Goal: Task Accomplishment & Management: Manage account settings

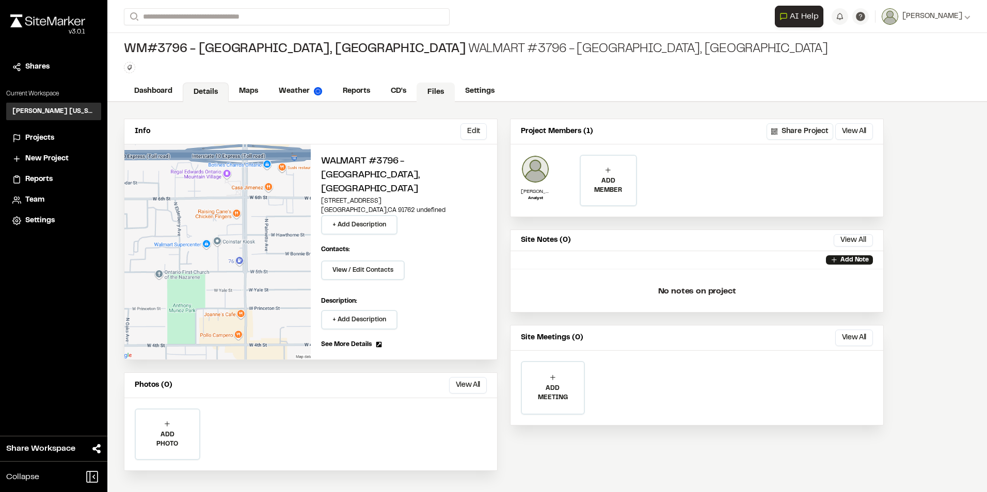
click at [442, 89] on link "Files" at bounding box center [435, 93] width 38 height 20
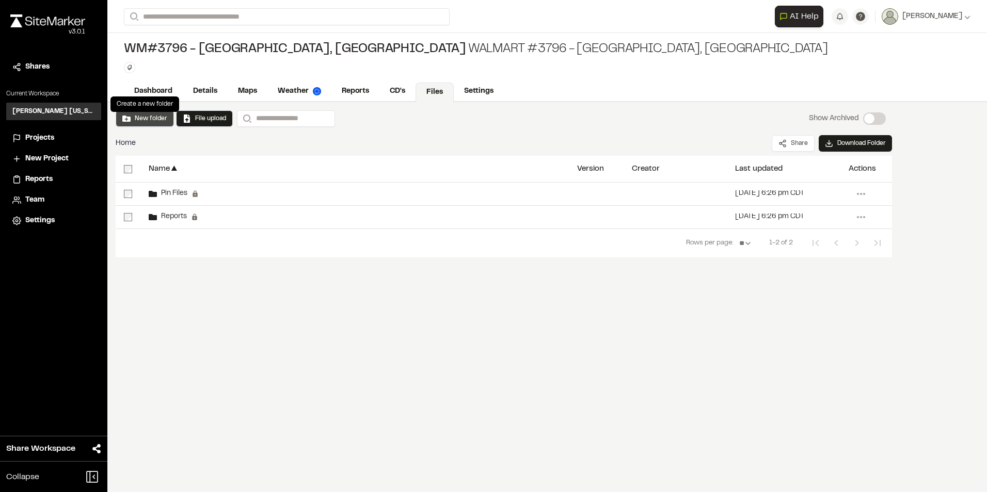
click at [137, 118] on button "New folder" at bounding box center [144, 118] width 45 height 9
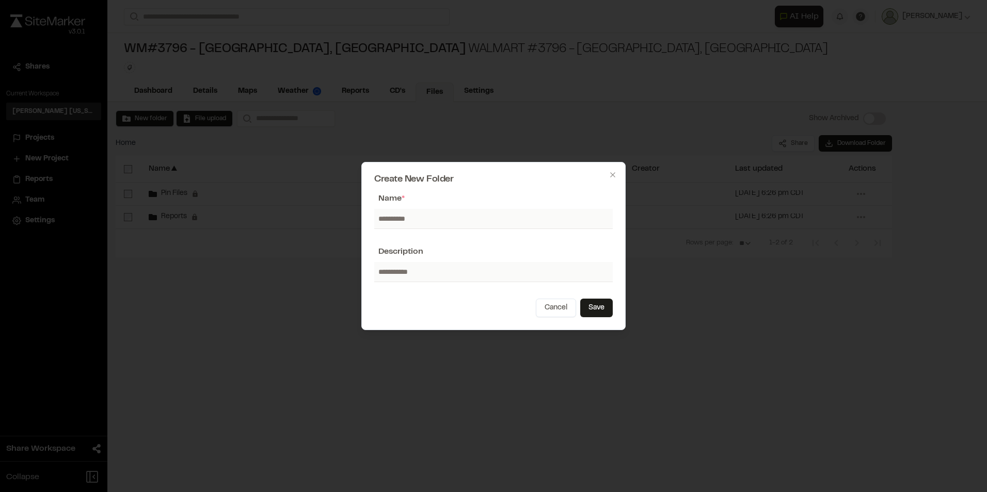
click at [403, 218] on input "text" at bounding box center [493, 219] width 238 height 20
type input "*"
type input "*********"
click at [599, 306] on button "Save" at bounding box center [596, 308] width 33 height 19
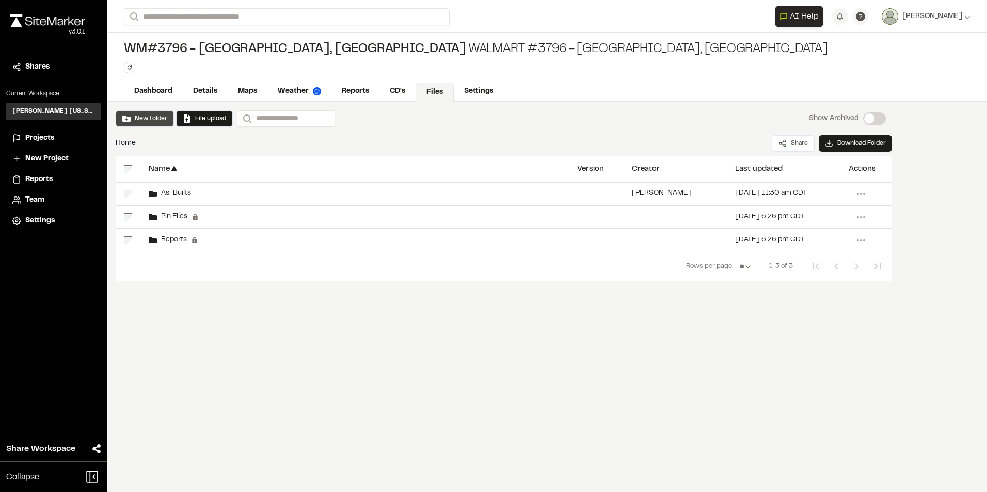
click at [142, 117] on button "New folder" at bounding box center [144, 118] width 45 height 9
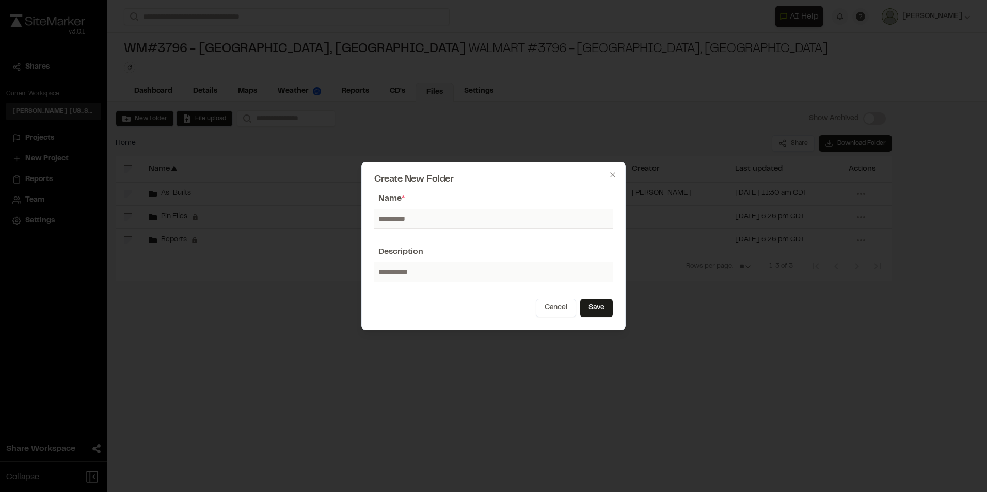
click at [392, 218] on input "text" at bounding box center [493, 219] width 238 height 20
type input "********"
click at [602, 307] on button "Save" at bounding box center [596, 308] width 33 height 19
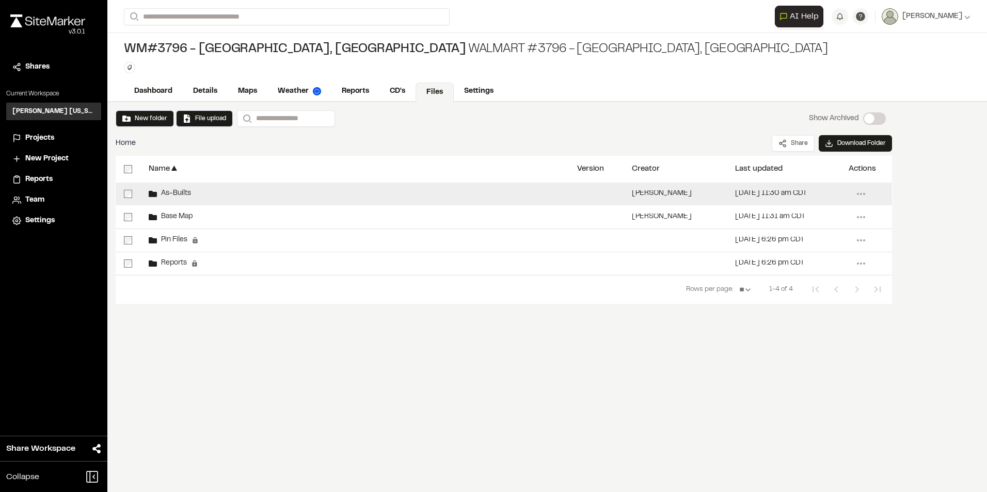
click at [179, 191] on span "As-Builts" at bounding box center [174, 193] width 34 height 7
click at [178, 195] on span "As-Builts" at bounding box center [174, 193] width 34 height 7
click at [166, 189] on div "As-Builts" at bounding box center [354, 194] width 428 height 23
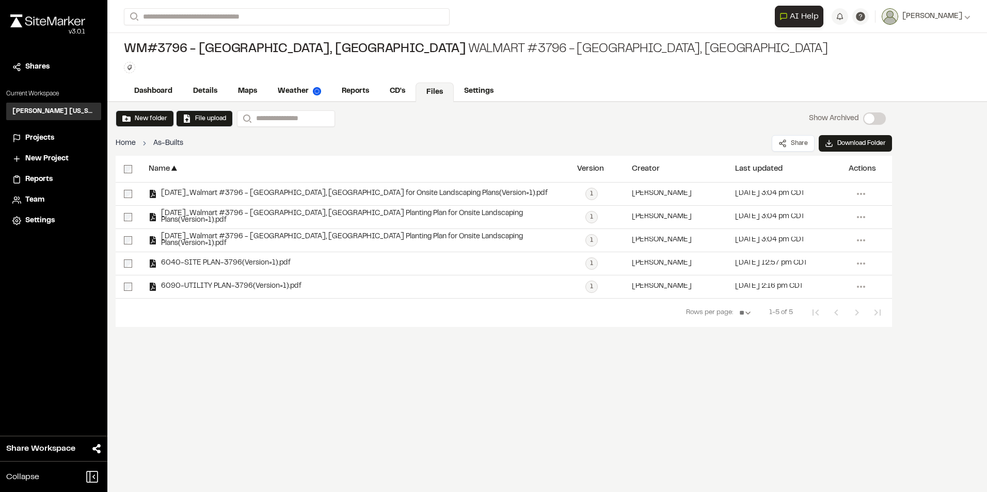
click at [125, 143] on link "Home" at bounding box center [126, 143] width 20 height 11
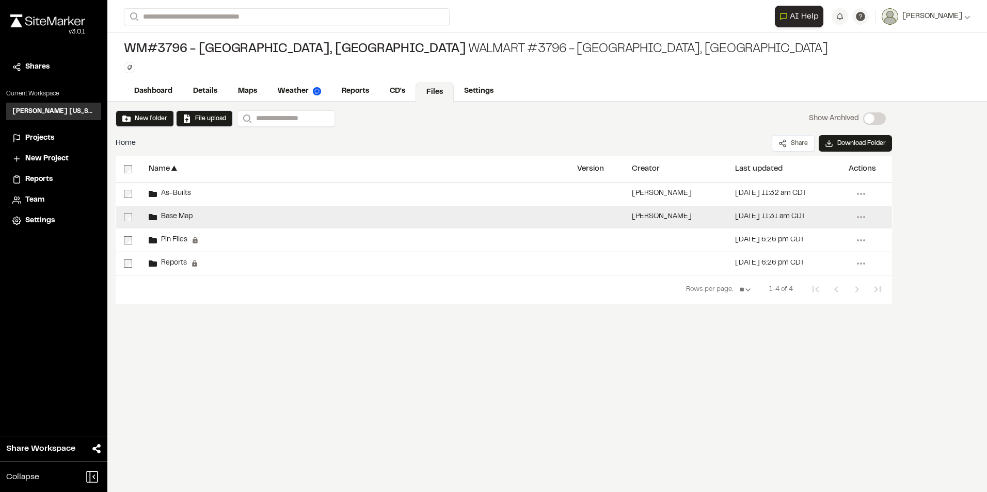
click at [182, 216] on span "Base Map" at bounding box center [175, 217] width 36 height 7
click at [182, 219] on span "Base Map" at bounding box center [175, 217] width 36 height 7
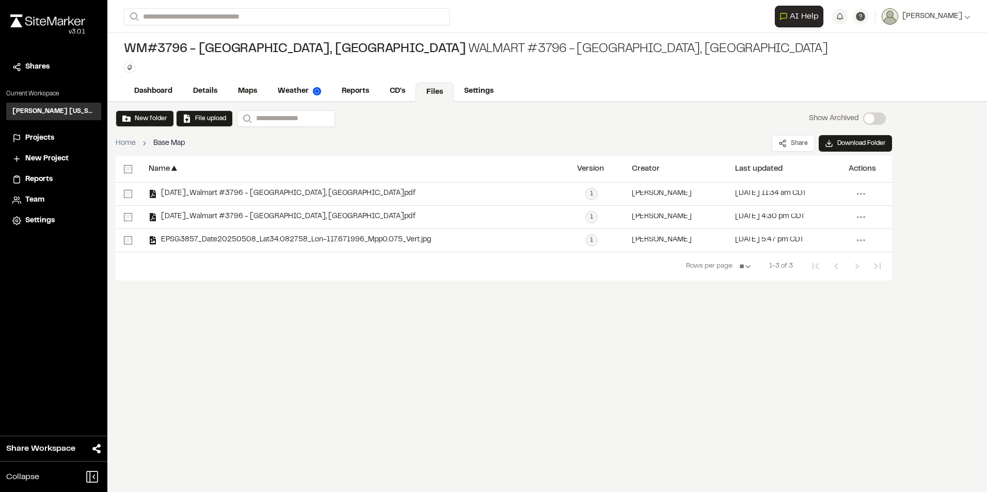
click at [38, 137] on span "Projects" at bounding box center [39, 138] width 29 height 11
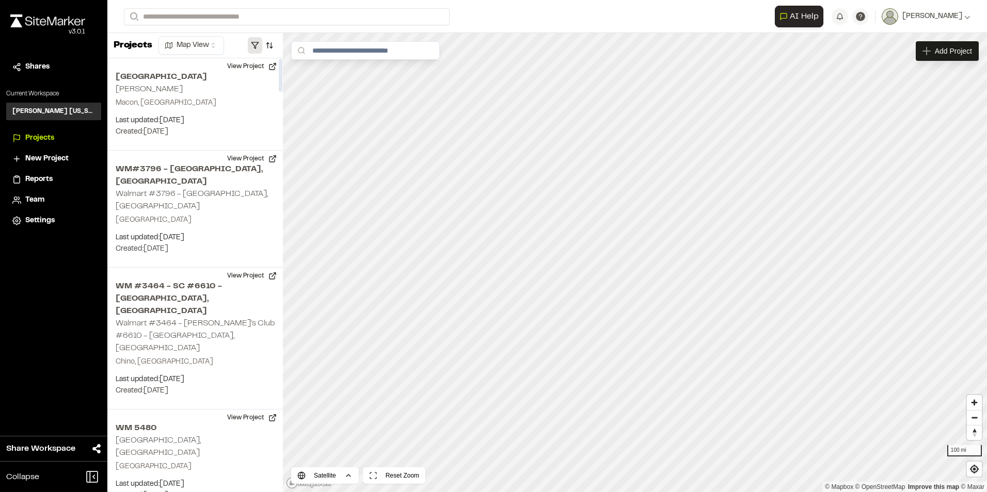
click at [254, 43] on button "button" at bounding box center [255, 45] width 14 height 17
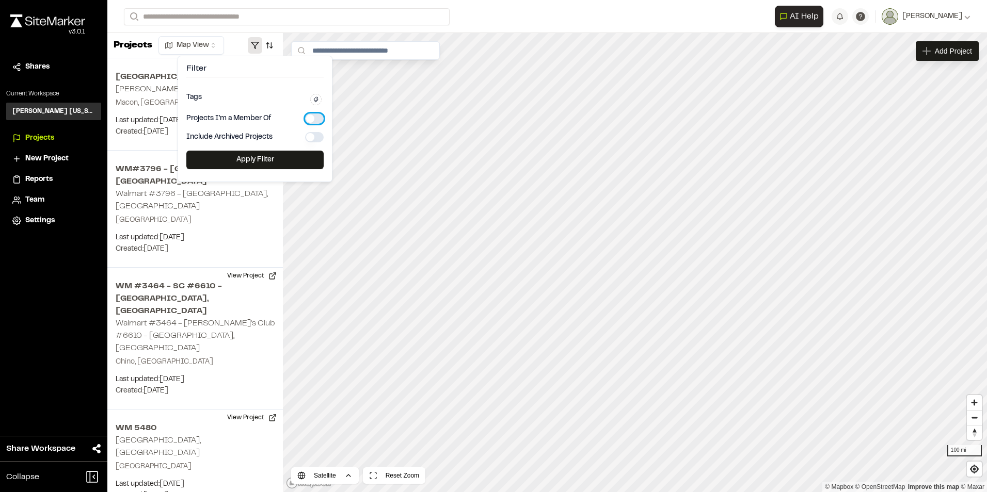
click at [309, 121] on button "button" at bounding box center [314, 119] width 19 height 10
click at [242, 163] on button "Apply Filter" at bounding box center [254, 160] width 137 height 19
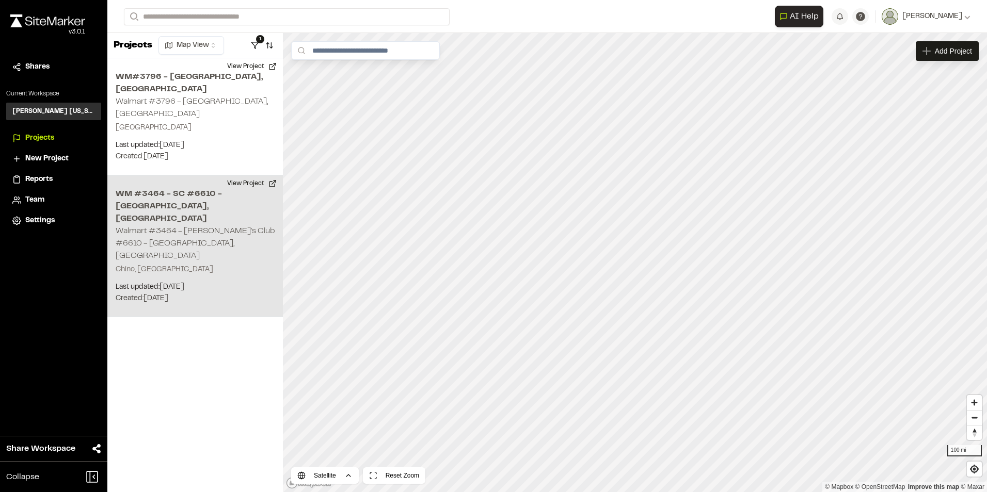
click at [163, 190] on div "WM #3464 - SC #6610 - Chino, CA Walmart #3464 - Sam's Club #6610 - Chino, CA Ch…" at bounding box center [194, 246] width 175 height 142
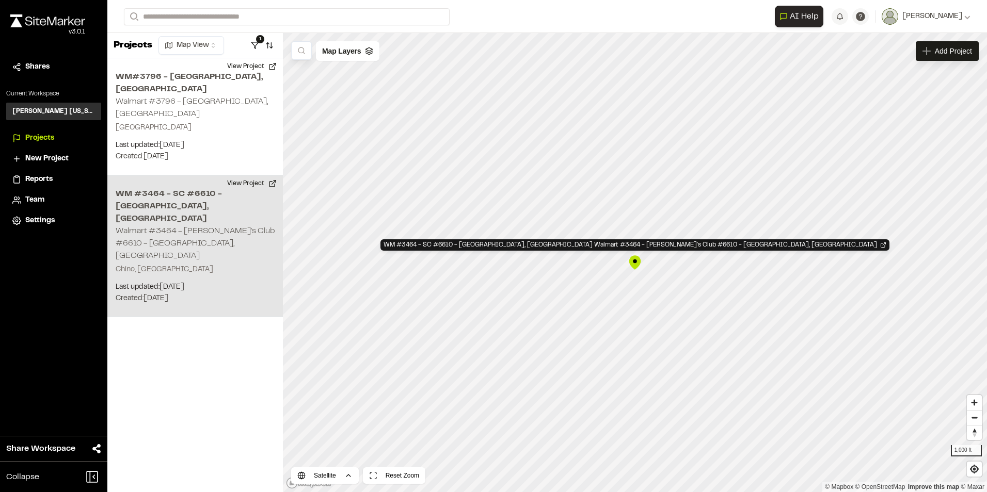
click at [175, 177] on div "WM #3464 - SC #6610 - Chino, CA Walmart #3464 - Sam's Club #6610 - Chino, CA Ch…" at bounding box center [194, 246] width 175 height 142
click at [160, 188] on h2 "WM #3464 - SC #6610 - [GEOGRAPHIC_DATA], [GEOGRAPHIC_DATA]" at bounding box center [195, 206] width 159 height 37
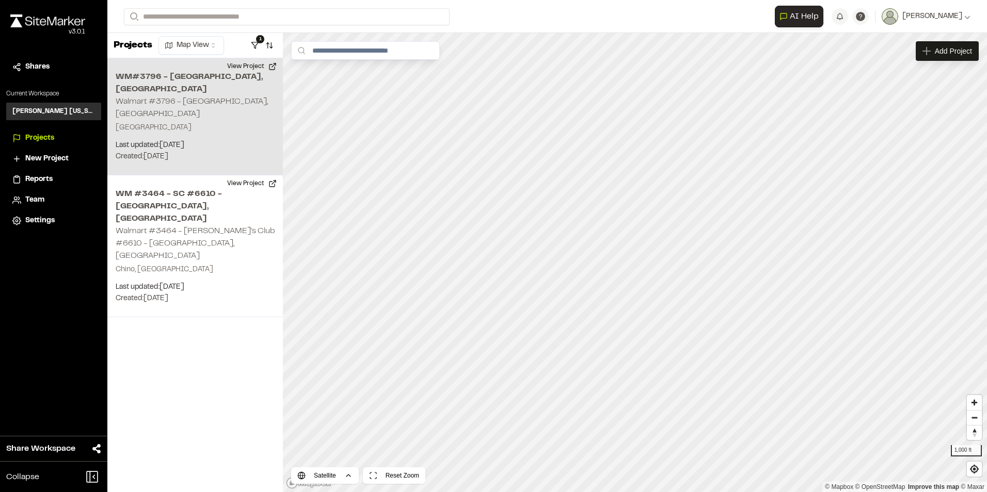
click at [147, 78] on h2 "WM#3796 - Ontario, CA" at bounding box center [195, 83] width 159 height 25
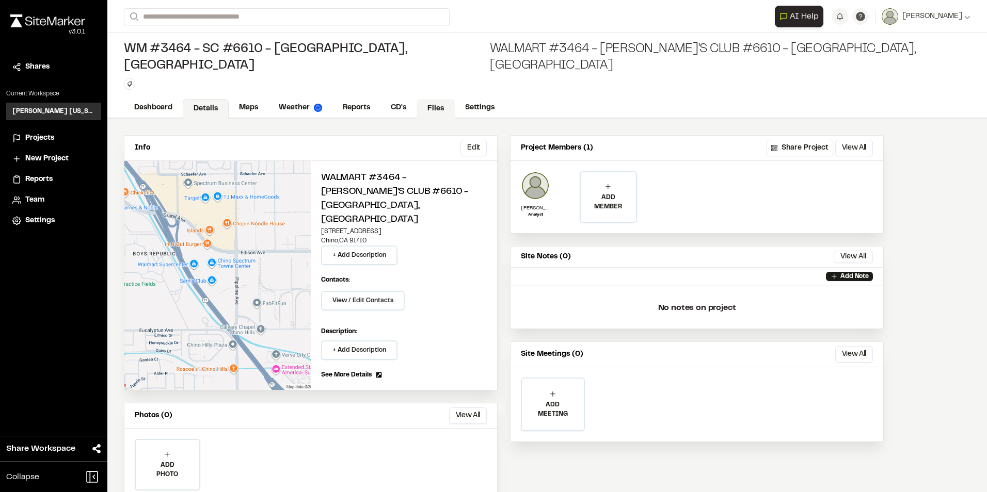
click at [431, 99] on link "Files" at bounding box center [435, 109] width 38 height 20
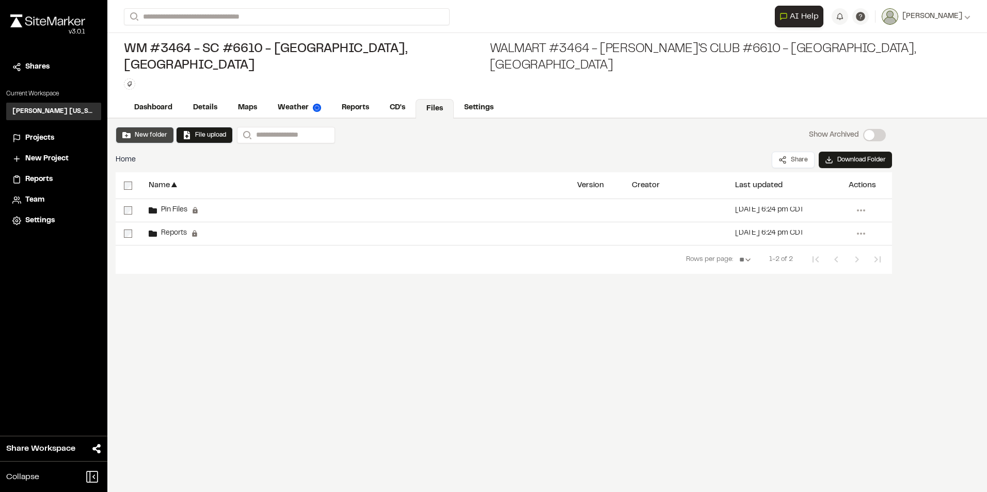
click at [139, 131] on button "New folder" at bounding box center [144, 135] width 45 height 9
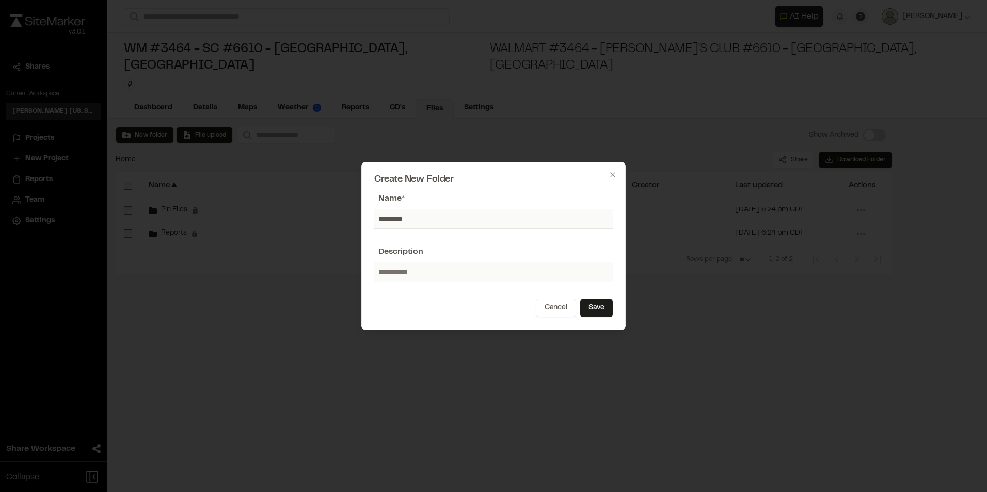
type input "*********"
click at [590, 307] on button "Save" at bounding box center [596, 308] width 33 height 19
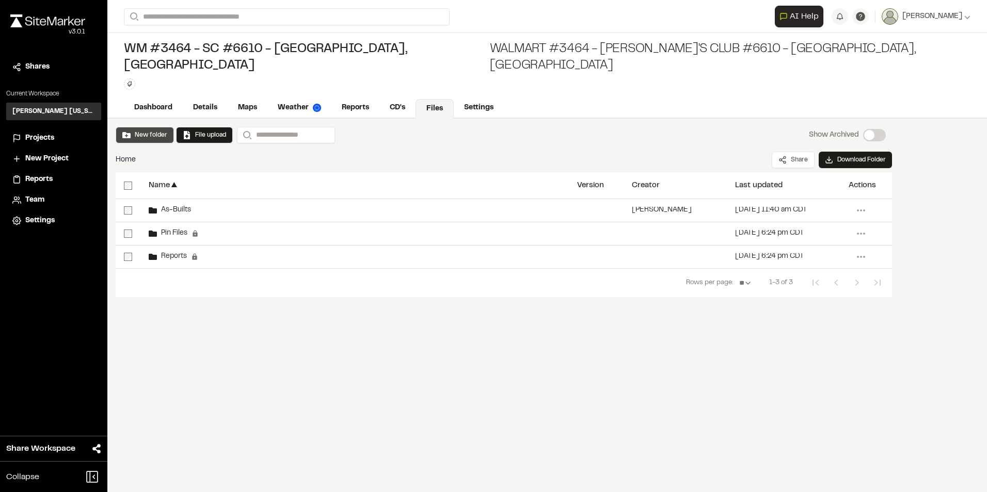
click at [137, 131] on button "New folder" at bounding box center [144, 135] width 45 height 9
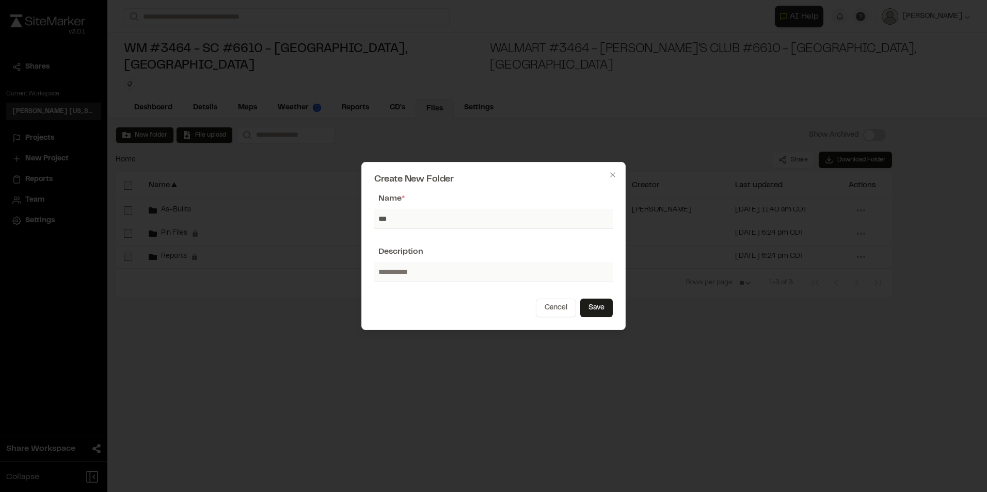
type input "********"
click at [603, 306] on button "Save" at bounding box center [596, 308] width 33 height 19
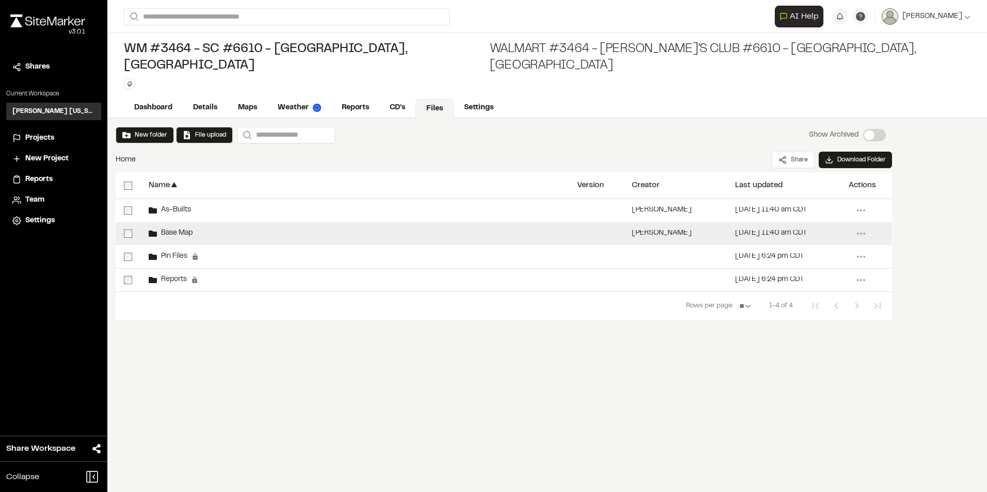
drag, startPoint x: 174, startPoint y: 215, endPoint x: 176, endPoint y: 221, distance: 6.0
click at [175, 230] on span "Base Map" at bounding box center [175, 233] width 36 height 7
click at [178, 230] on span "Base Map" at bounding box center [175, 233] width 36 height 7
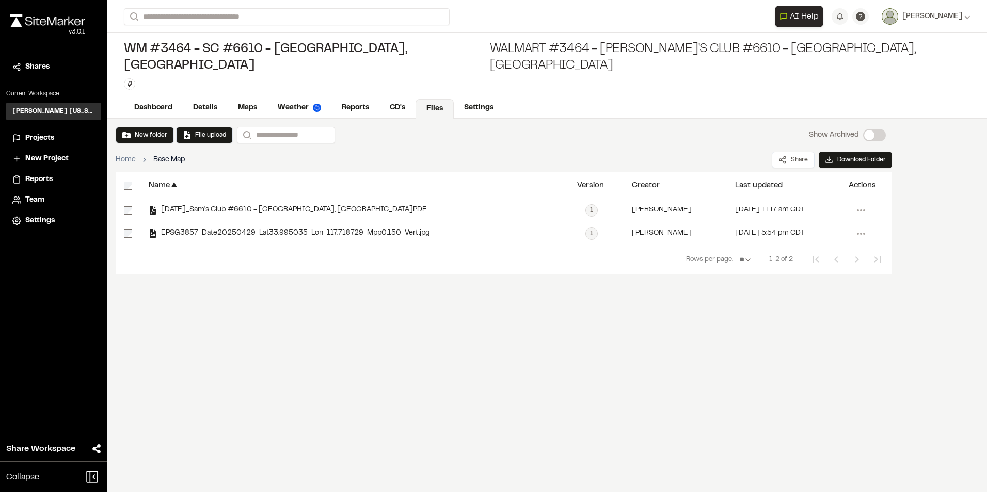
click at [122, 154] on link "Home" at bounding box center [126, 159] width 20 height 11
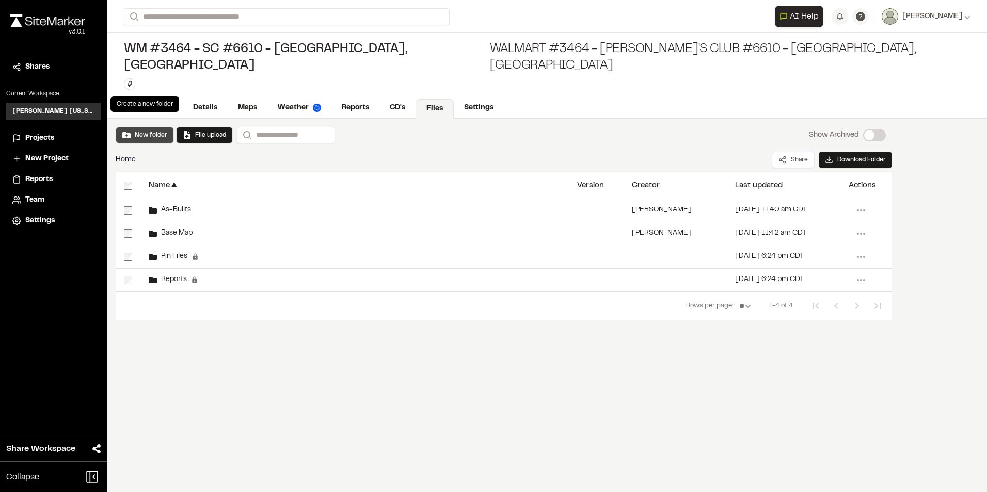
click at [129, 131] on button "New folder" at bounding box center [144, 135] width 45 height 9
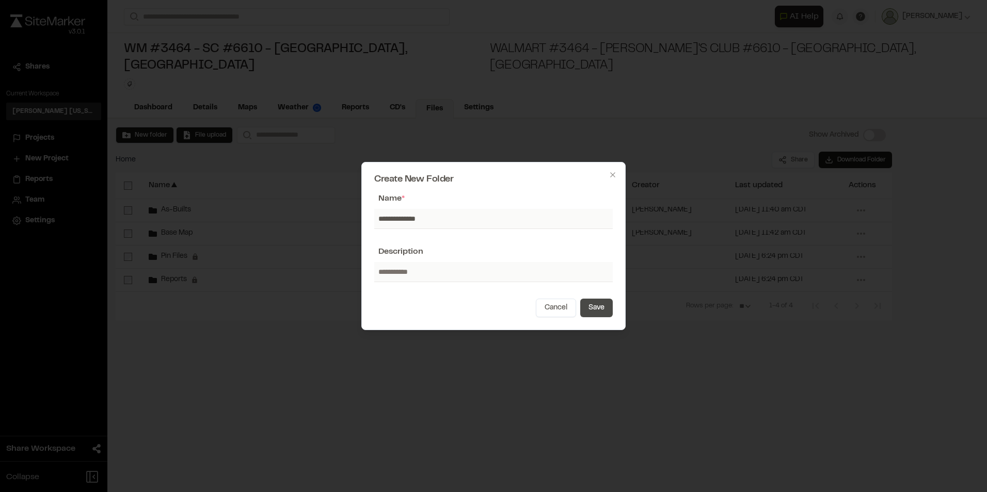
type input "**********"
click at [597, 308] on button "Save" at bounding box center [596, 308] width 33 height 19
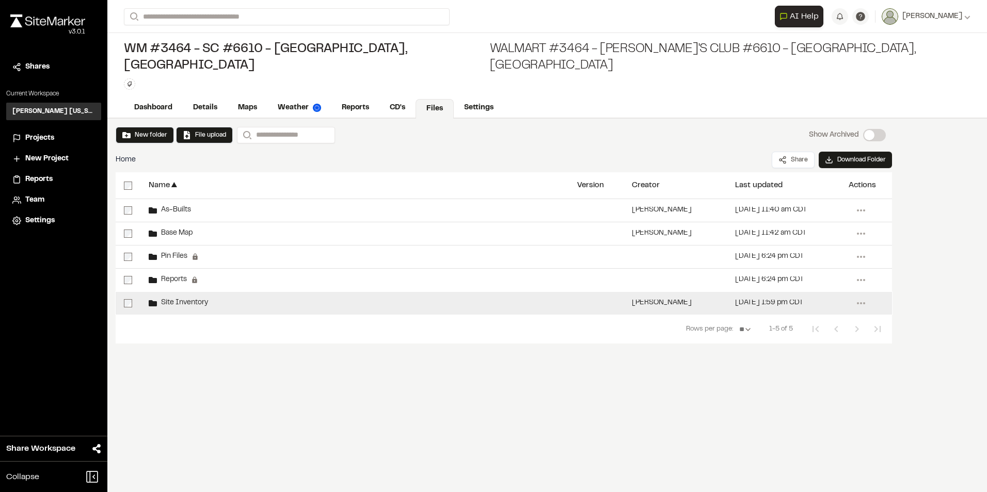
click at [190, 299] on div "Site Inventory" at bounding box center [178, 303] width 59 height 8
click at [185, 300] on span "Site Inventory" at bounding box center [182, 303] width 51 height 7
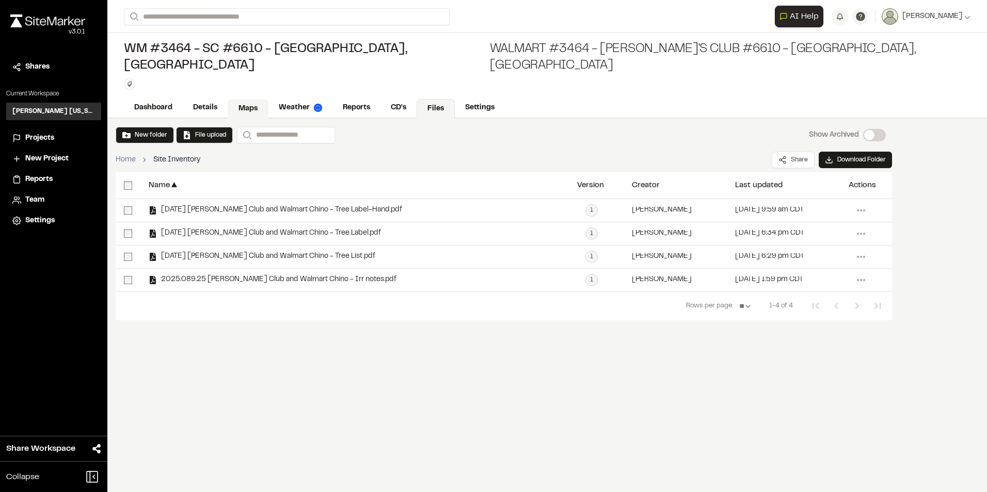
click at [238, 99] on link "Maps" at bounding box center [248, 109] width 41 height 20
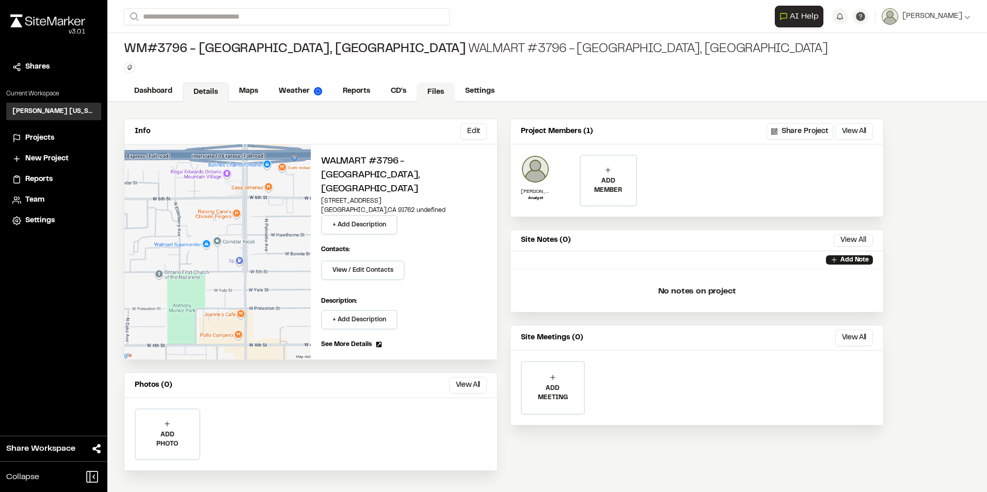
click at [433, 96] on link "Files" at bounding box center [435, 93] width 38 height 20
